Goal: Find specific page/section: Find specific page/section

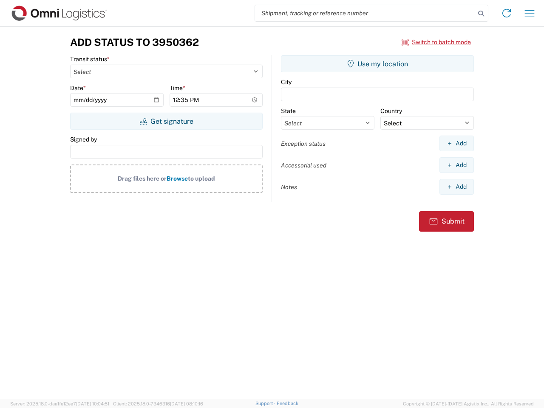
click at [365, 13] on input "search" at bounding box center [365, 13] width 220 height 16
click at [481, 14] on icon at bounding box center [481, 14] width 12 height 12
click at [507, 13] on icon at bounding box center [507, 13] width 14 height 14
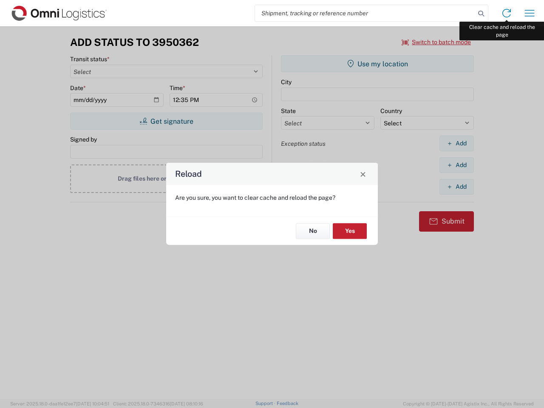
click at [530, 13] on div "Reload Are you sure, you want to clear cache and reload the page? No Yes" at bounding box center [272, 204] width 544 height 408
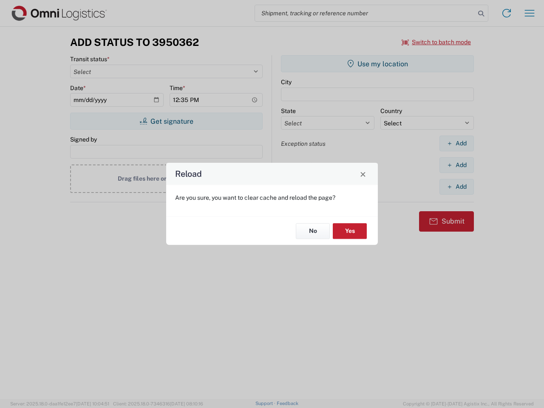
click at [437, 42] on div "Reload Are you sure, you want to clear cache and reload the page? No Yes" at bounding box center [272, 204] width 544 height 408
click at [166, 121] on div "Reload Are you sure, you want to clear cache and reload the page? No Yes" at bounding box center [272, 204] width 544 height 408
click at [378, 64] on div "Reload Are you sure, you want to clear cache and reload the page? No Yes" at bounding box center [272, 204] width 544 height 408
click at [457, 143] on div "Reload Are you sure, you want to clear cache and reload the page? No Yes" at bounding box center [272, 204] width 544 height 408
click at [457, 165] on div "Reload Are you sure, you want to clear cache and reload the page? No Yes" at bounding box center [272, 204] width 544 height 408
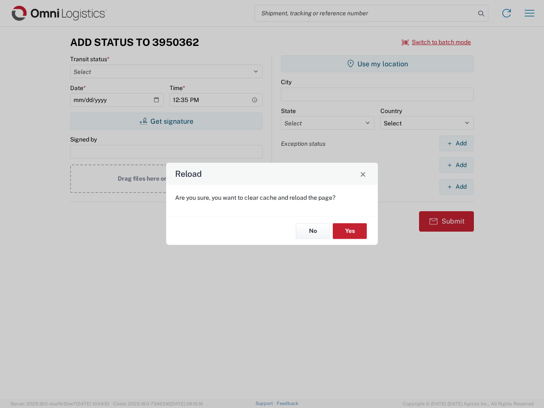
click at [457, 187] on div "Reload Are you sure, you want to clear cache and reload the page? No Yes" at bounding box center [272, 204] width 544 height 408
